Goal: Navigation & Orientation: Find specific page/section

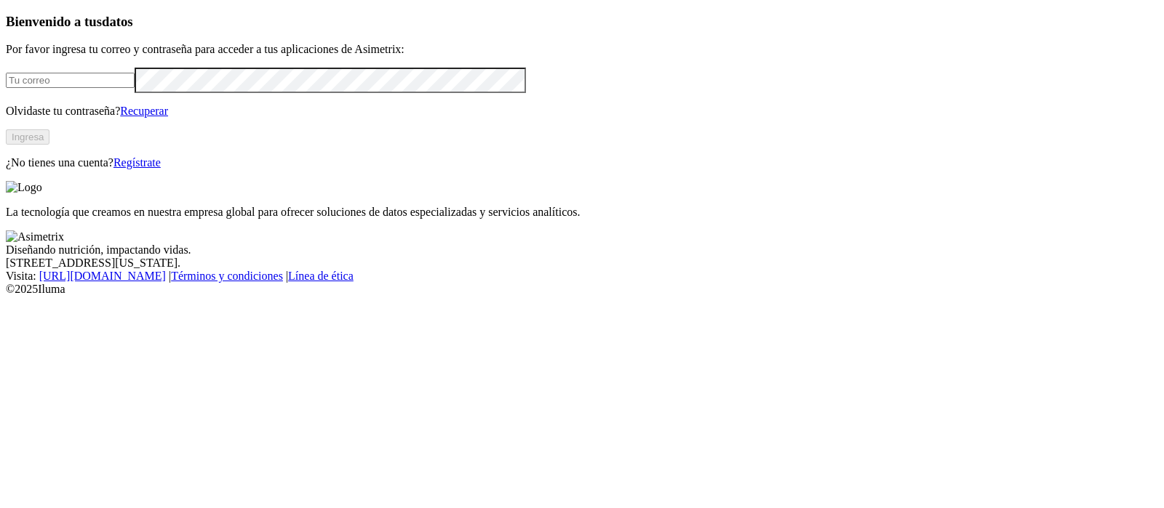
type input "[EMAIL_ADDRESS][PERSON_NAME][DOMAIN_NAME]"
click at [49, 145] on button "Ingresa" at bounding box center [28, 136] width 44 height 15
